Goal: Task Accomplishment & Management: Use online tool/utility

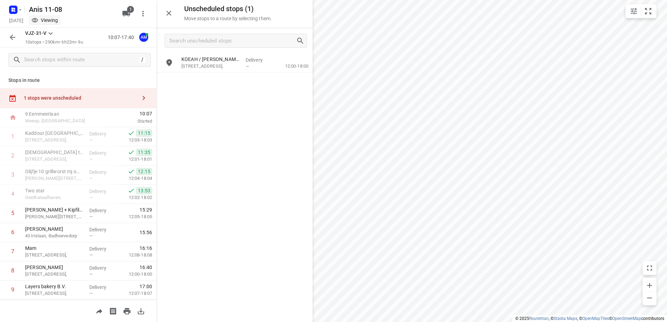
click at [145, 102] on div at bounding box center [144, 98] width 14 height 14
click at [139, 100] on icon "button" at bounding box center [143, 98] width 8 height 8
click at [137, 99] on button "button" at bounding box center [144, 98] width 14 height 14
click at [170, 61] on input "grid" at bounding box center [169, 63] width 14 height 14
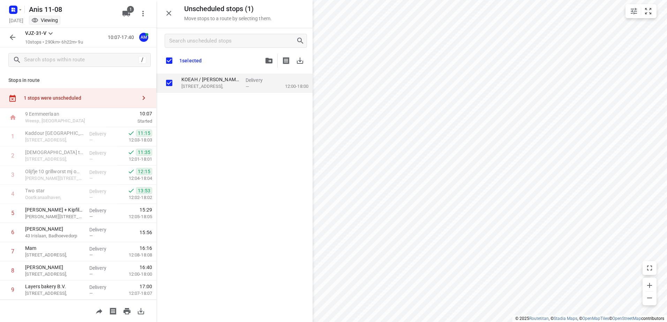
checkbox input "true"
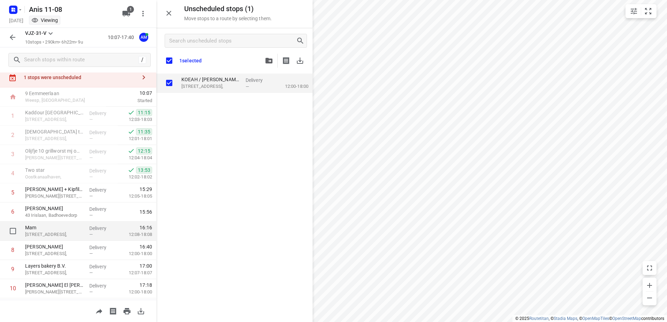
scroll to position [38, 0]
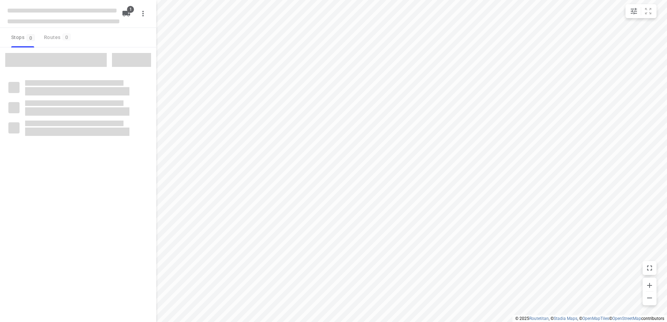
type input "distance"
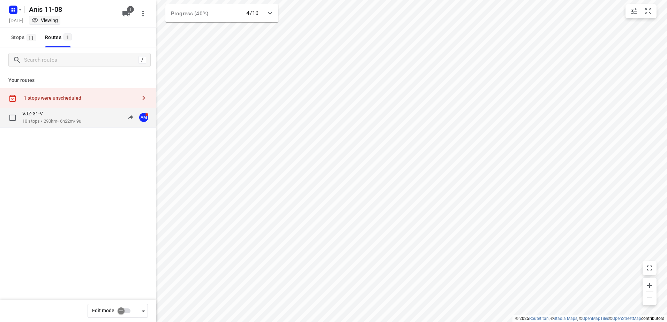
click at [41, 122] on p "10 stops • 290km • 6h22m • 9u" at bounding box center [51, 121] width 59 height 7
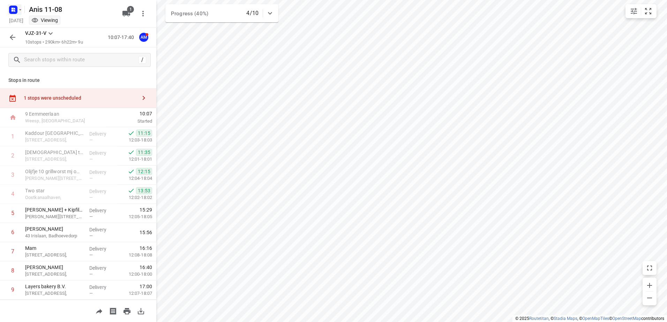
click at [21, 12] on icon "button" at bounding box center [20, 10] width 6 height 6
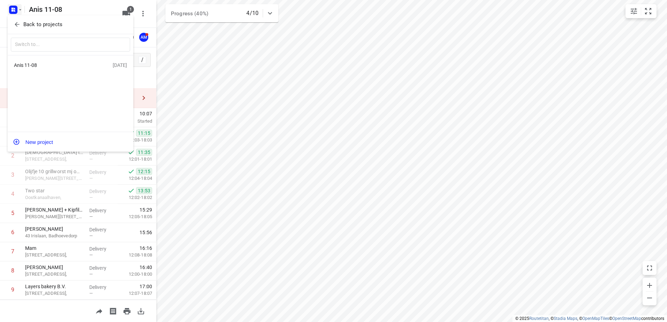
click at [37, 66] on div "Anis 11-08" at bounding box center [54, 65] width 80 height 6
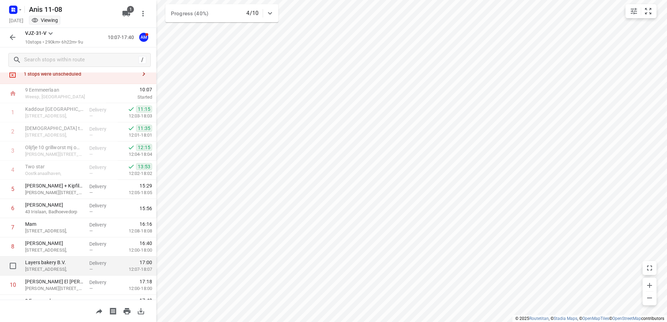
scroll to position [38, 0]
